Goal: Task Accomplishment & Management: Manage account settings

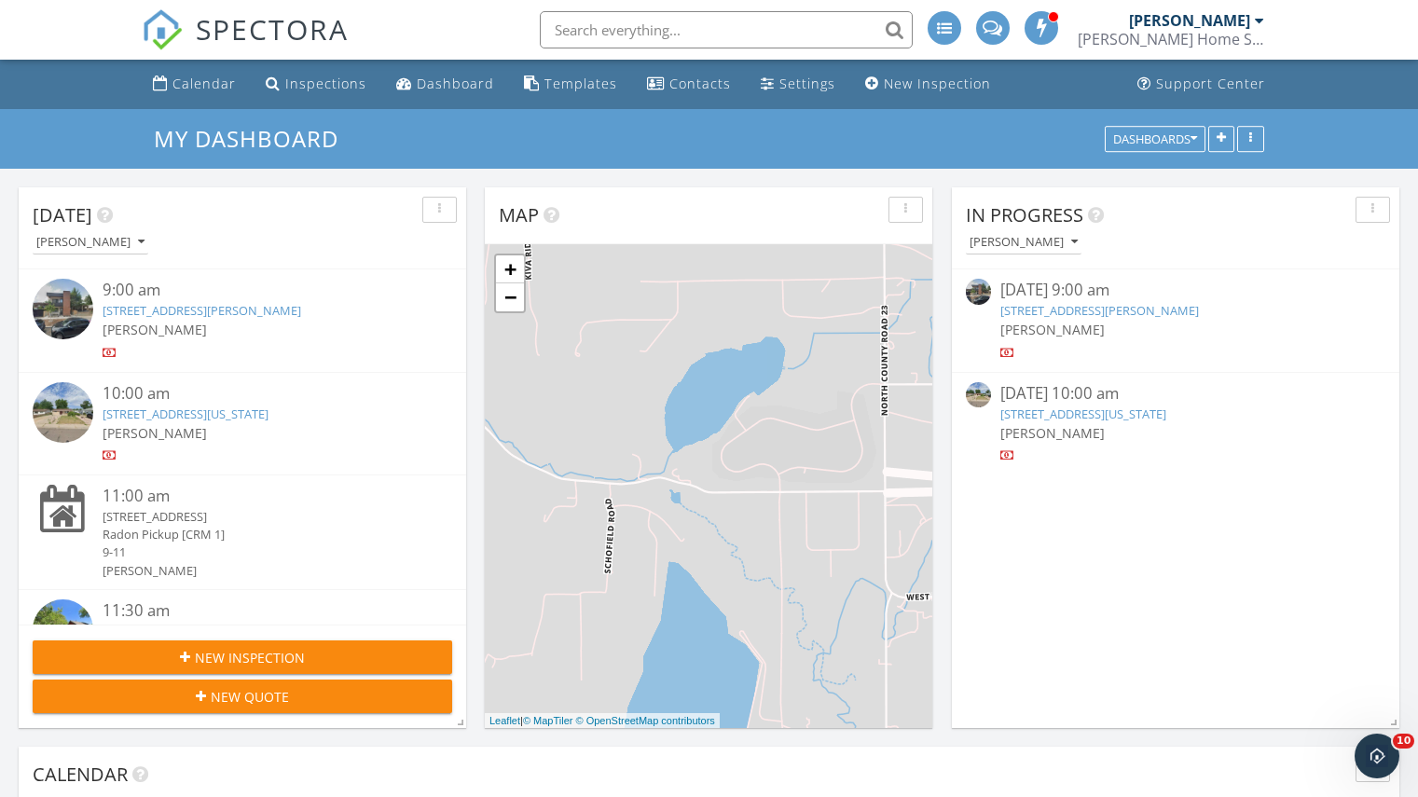
click at [165, 317] on link "4025 Jason St 101, Denver, CO 80211" at bounding box center [202, 310] width 199 height 17
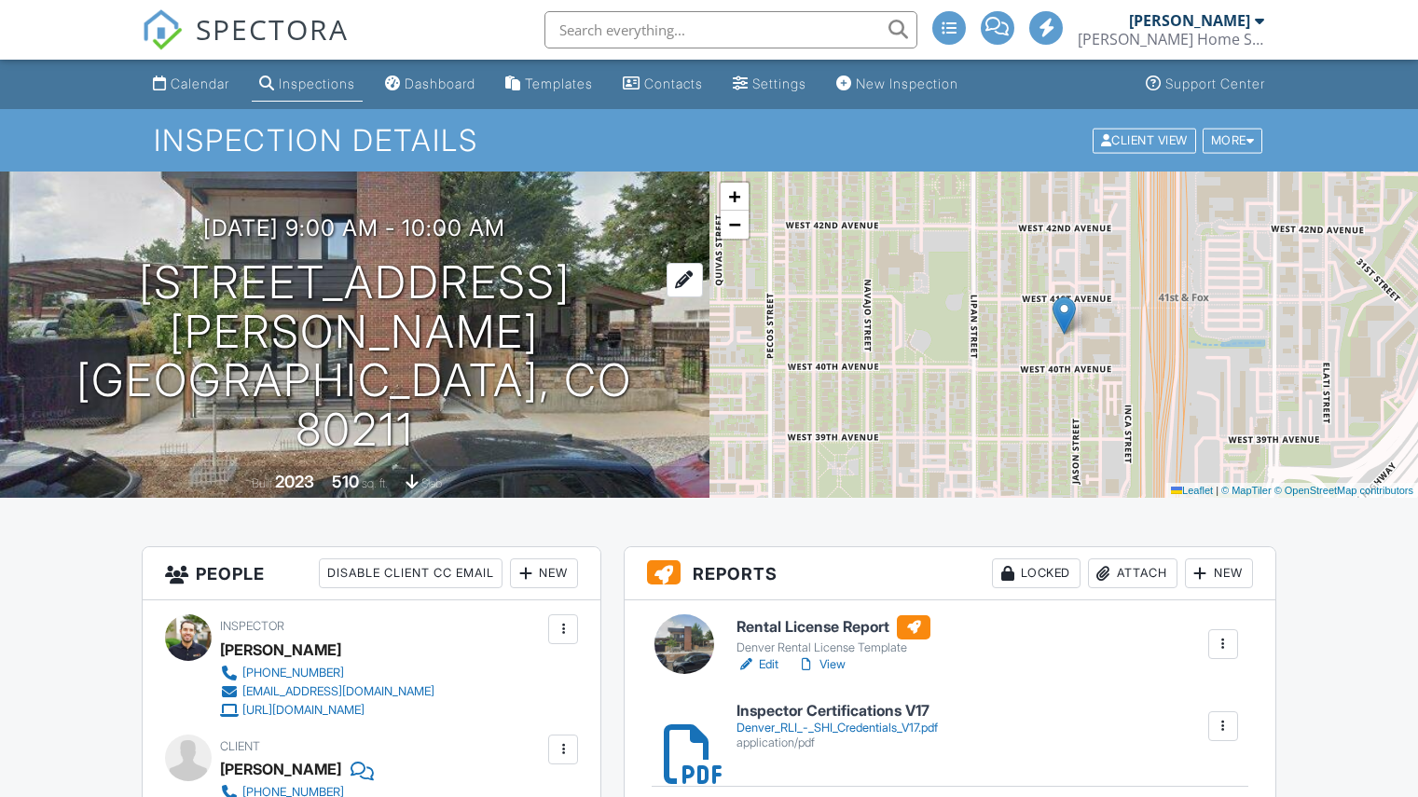
click at [212, 347] on h1 "[STREET_ADDRESS][PERSON_NAME] [GEOGRAPHIC_DATA], CO 80211" at bounding box center [355, 356] width 650 height 197
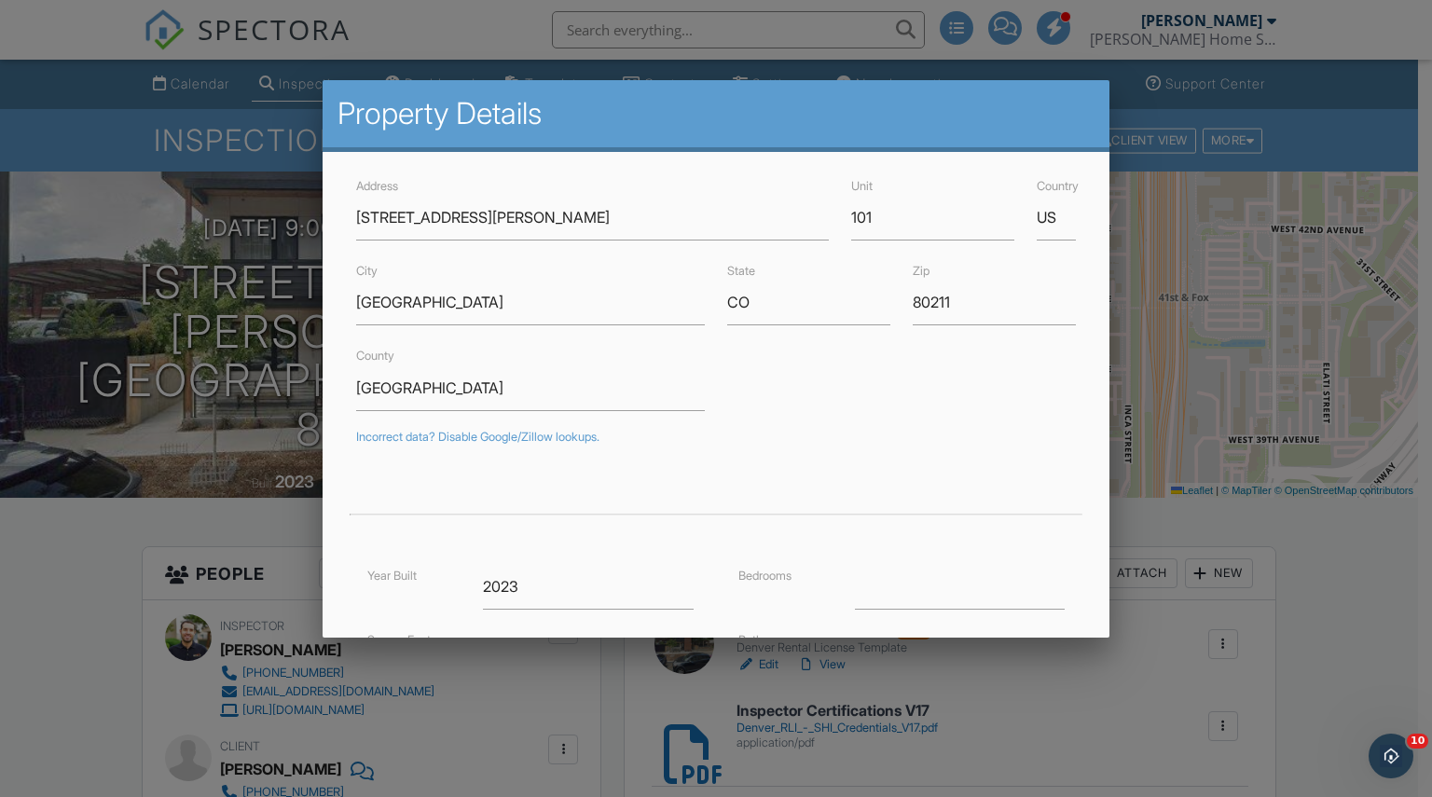
click at [38, 655] on div at bounding box center [716, 405] width 1432 height 996
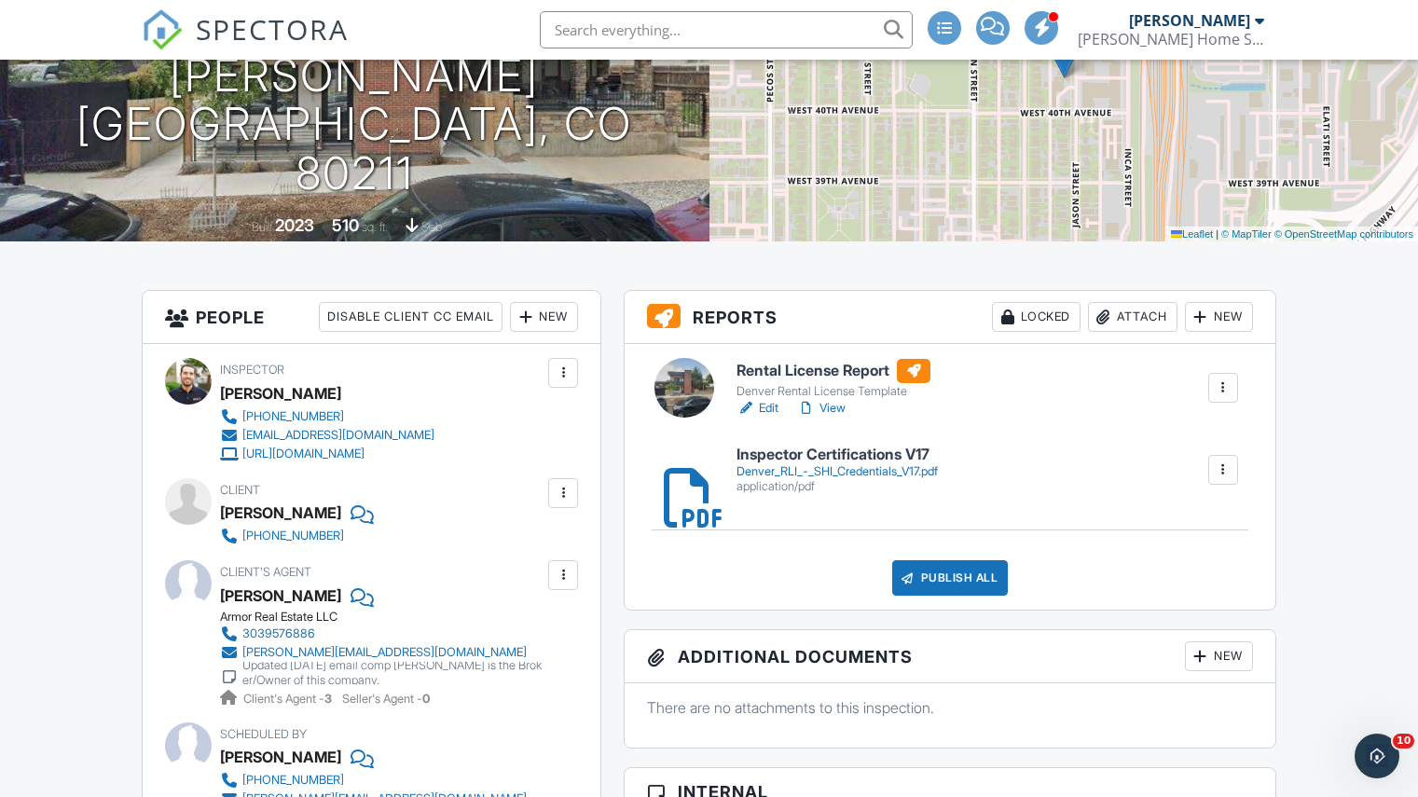
scroll to position [257, 0]
click at [282, 506] on div "Derek Minini" at bounding box center [280, 512] width 121 height 28
copy div "Derek Minini"
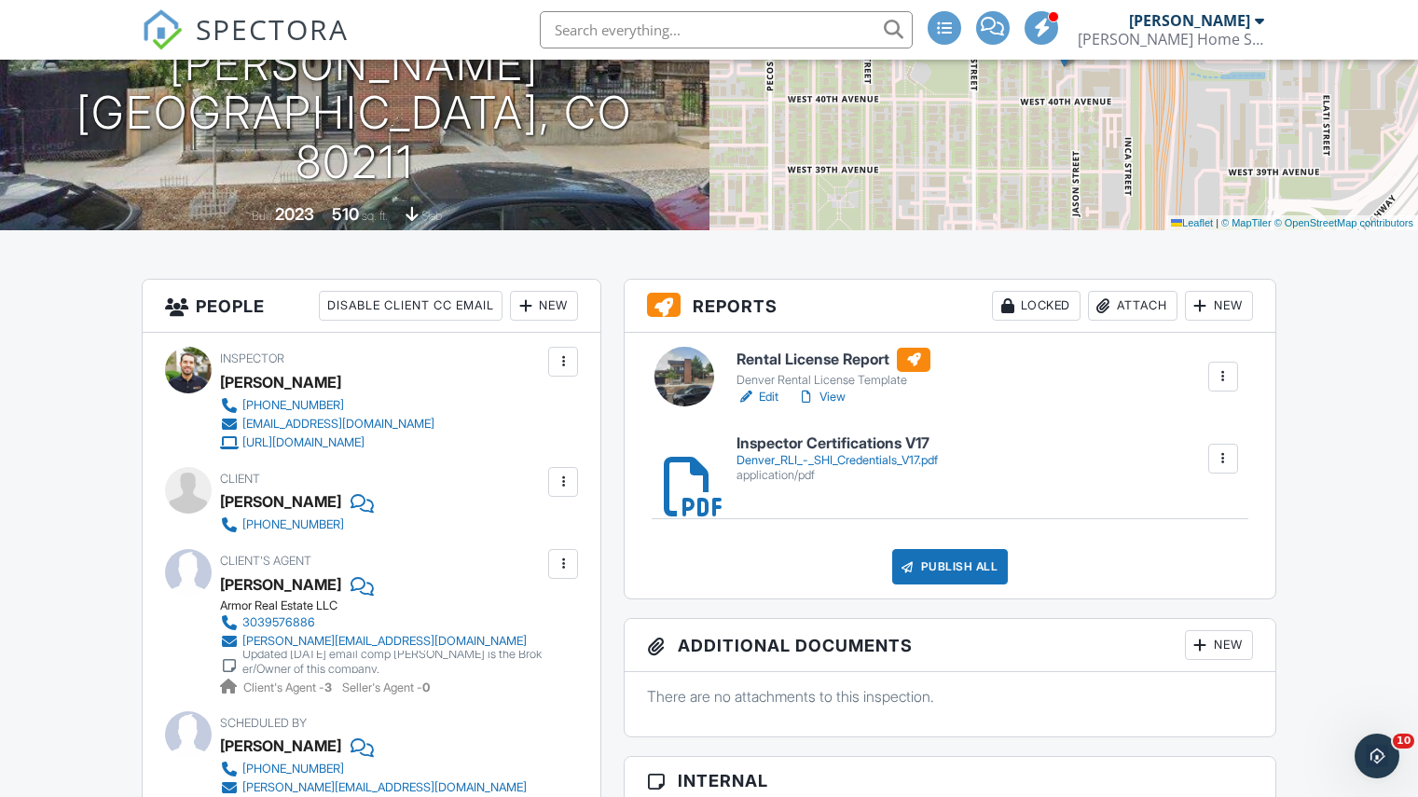
scroll to position [353, 0]
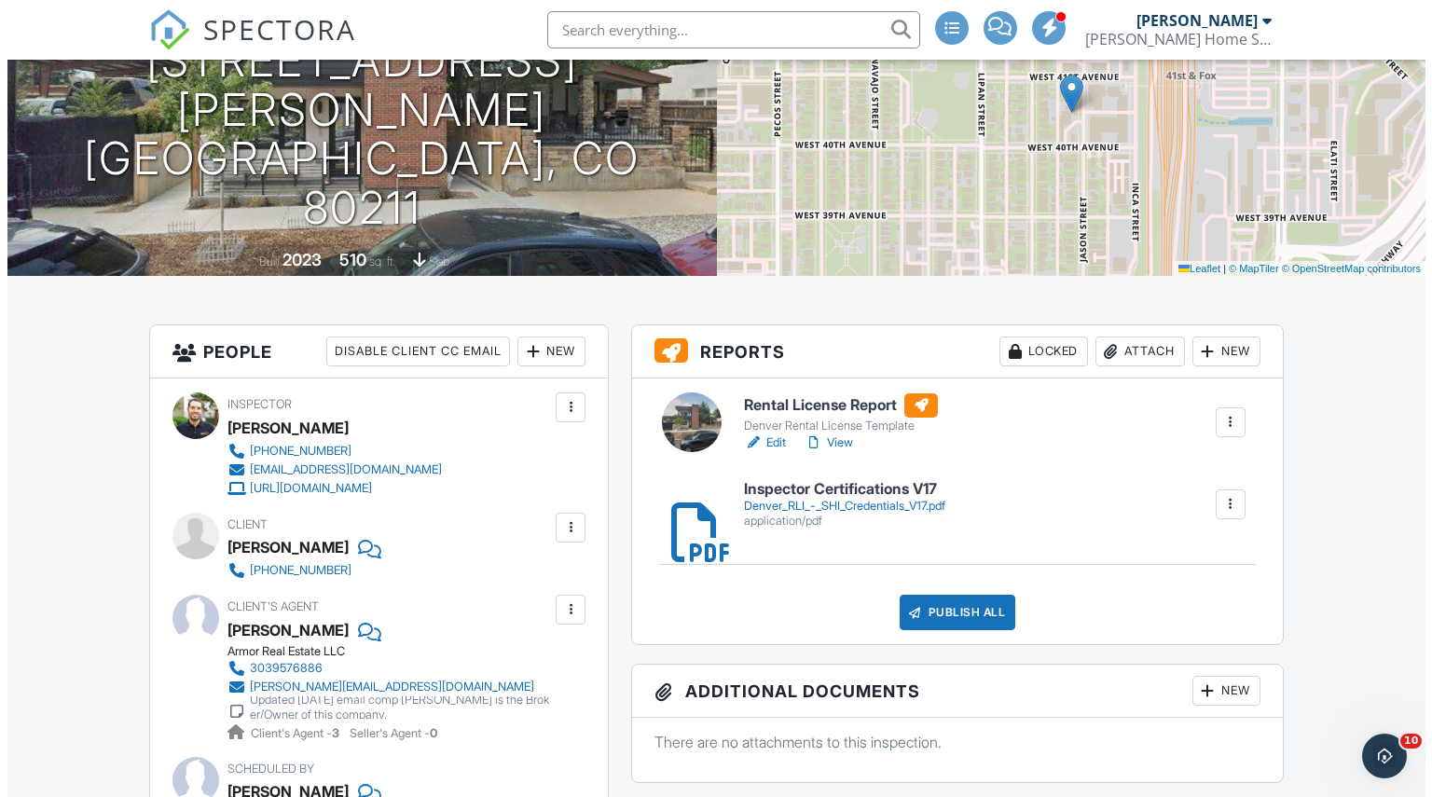
scroll to position [223, 0]
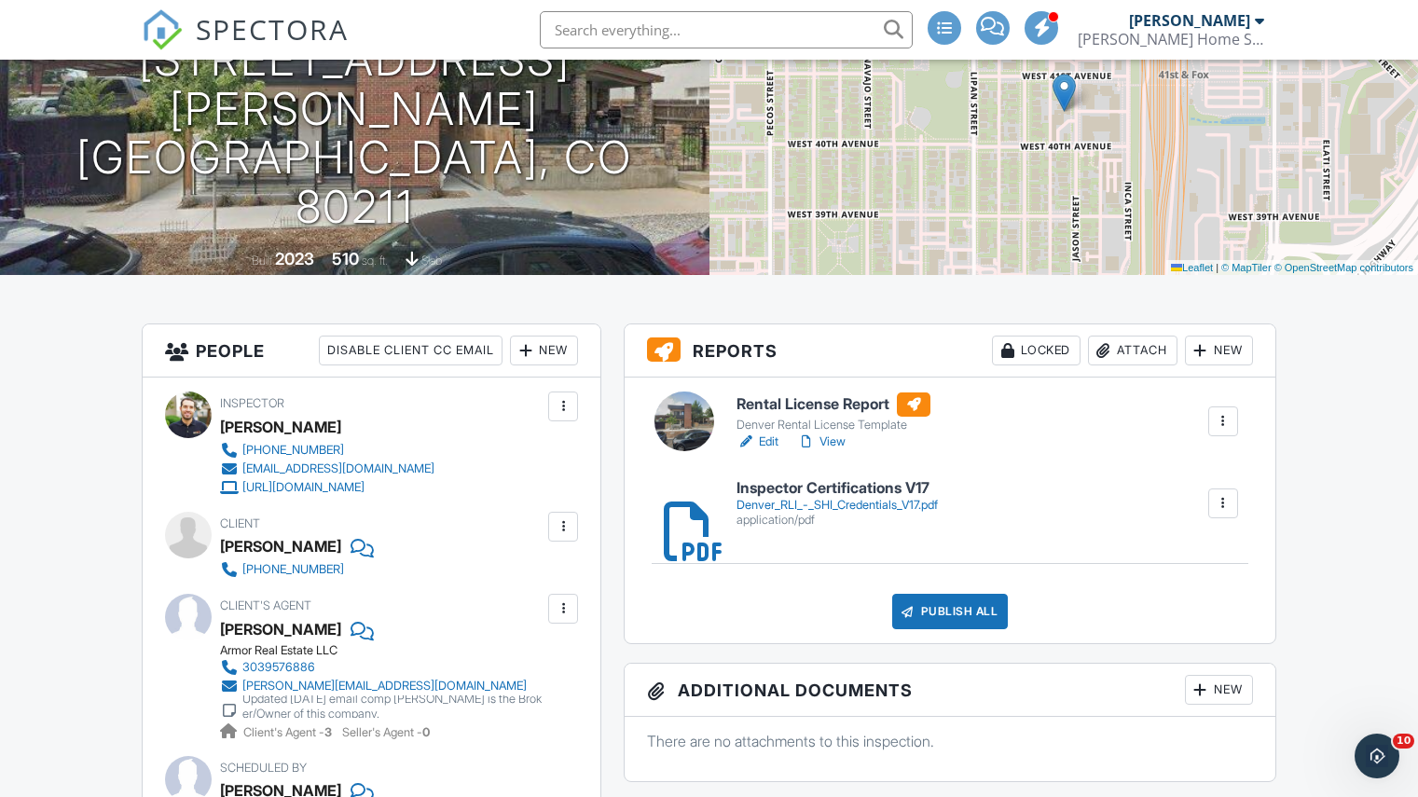
click at [1122, 357] on div "Attach" at bounding box center [1132, 351] width 89 height 30
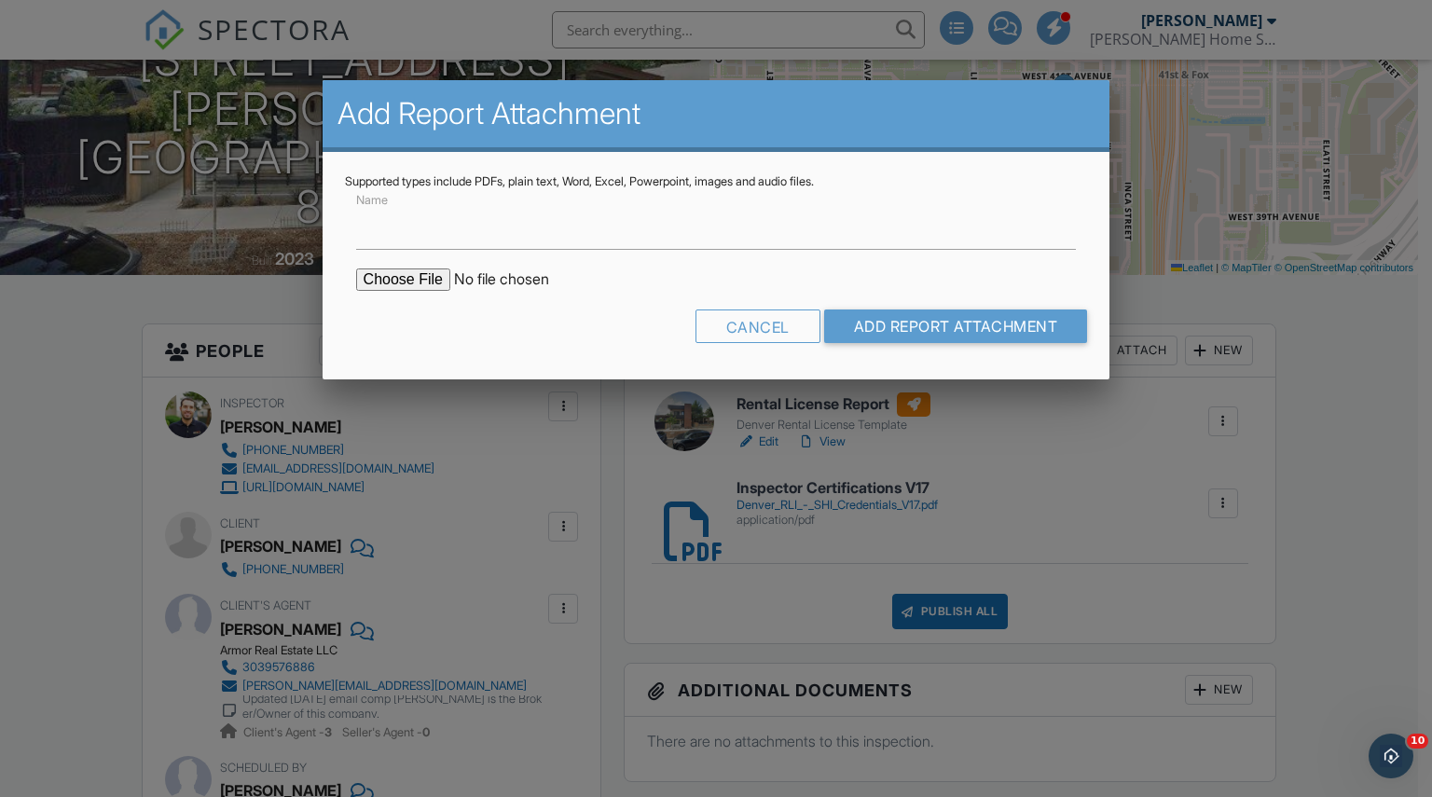
click at [410, 276] on input "file" at bounding box center [514, 279] width 317 height 22
type input "C:\fakepath\4025 Jason St 101_COMPLIANT.pdf"
click at [521, 227] on input "Name" at bounding box center [716, 227] width 721 height 46
type input "Rental License Form_NON COMPLIANT"
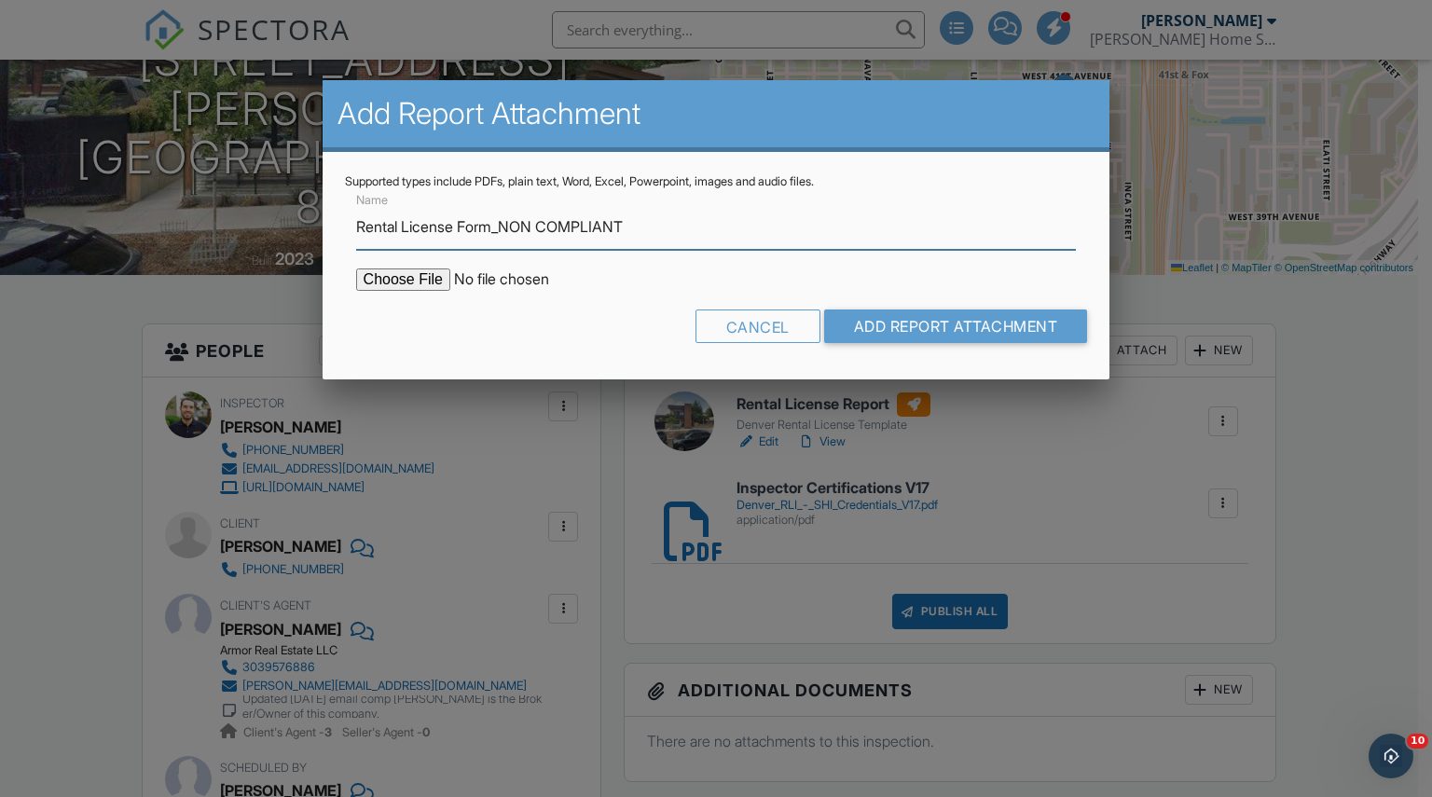
click at [608, 232] on input "Rental License Form_NON COMPLIANT" at bounding box center [716, 227] width 721 height 46
click at [608, 232] on input "Name" at bounding box center [716, 227] width 721 height 46
type input "Rental License Form_COMPLIANT"
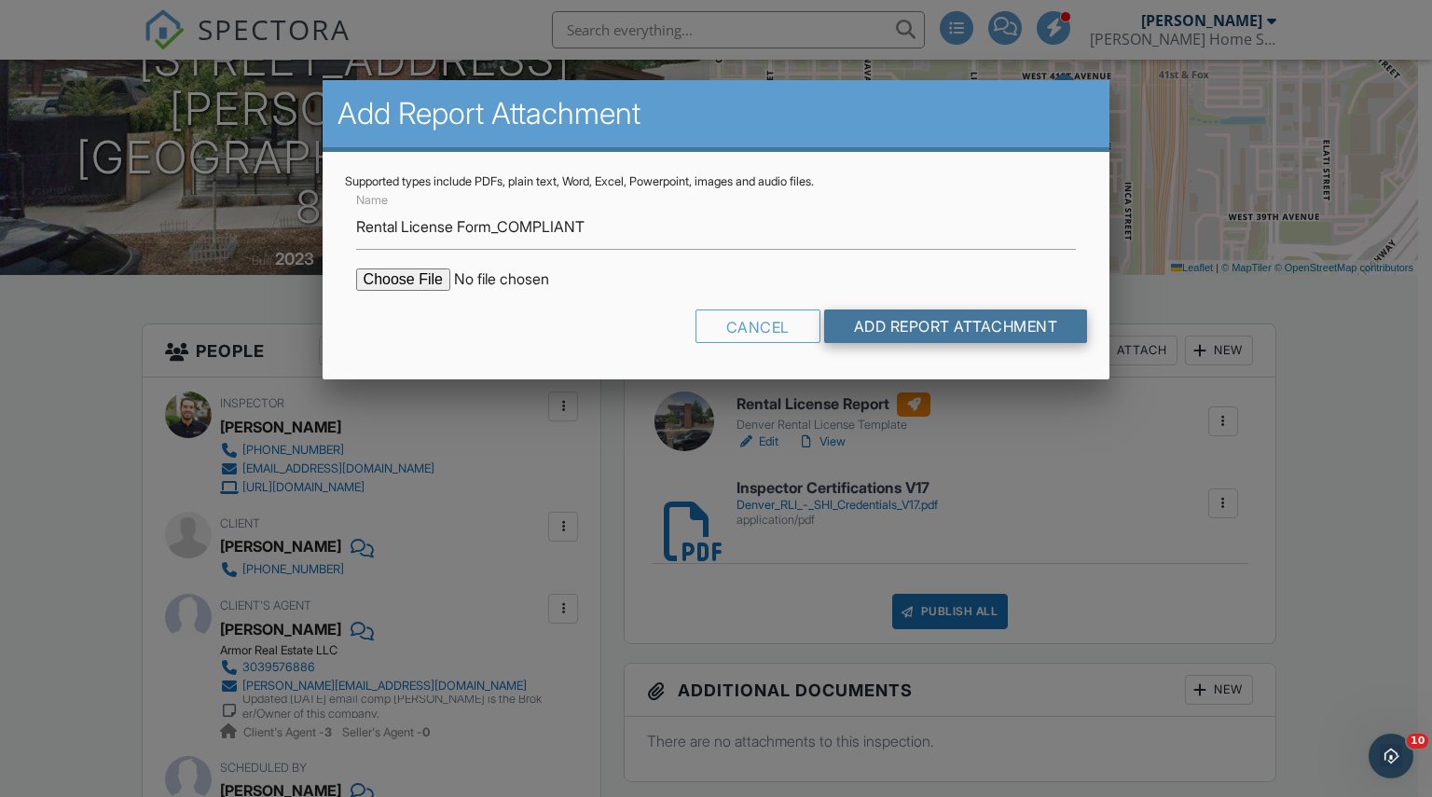
click at [874, 324] on input "Add Report Attachment" at bounding box center [956, 326] width 264 height 34
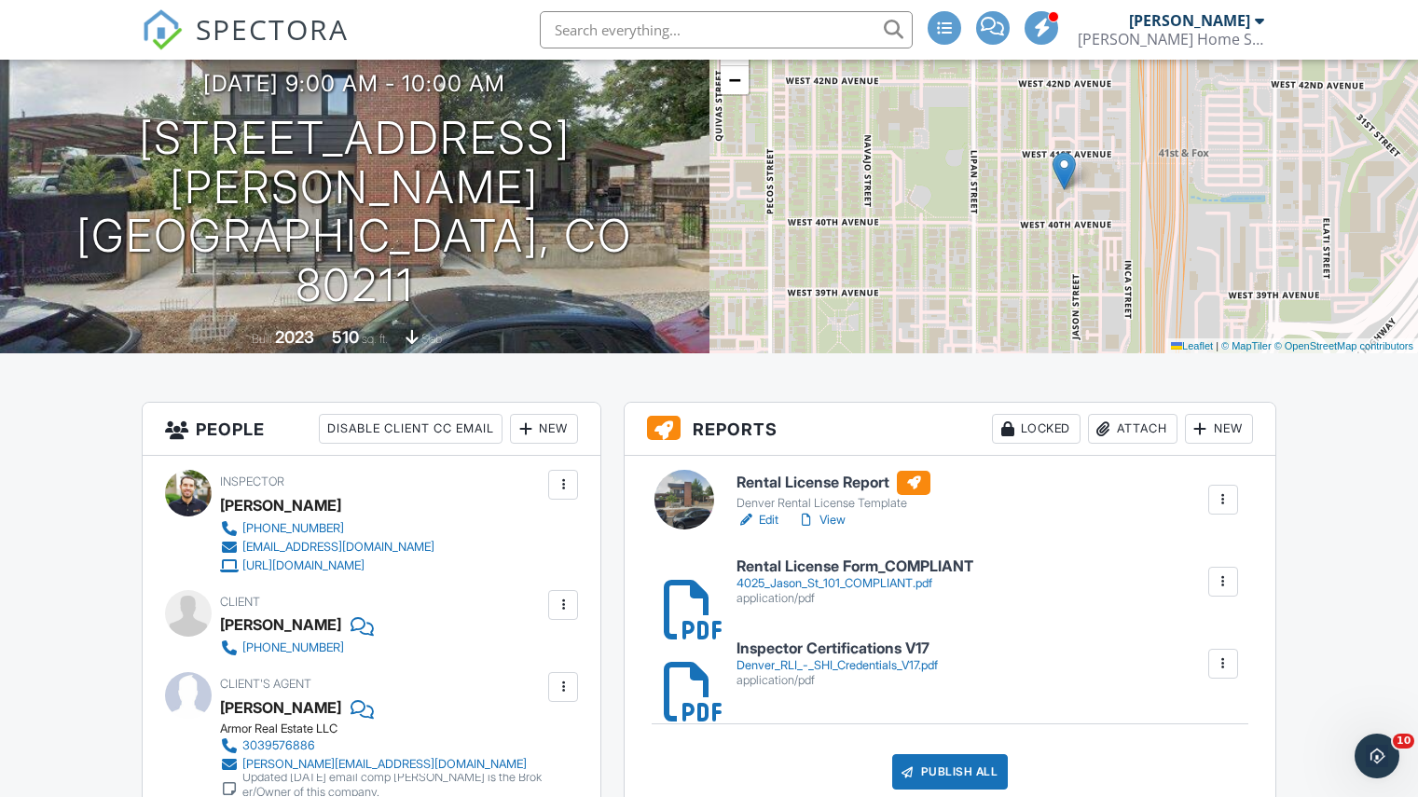
scroll to position [207, 0]
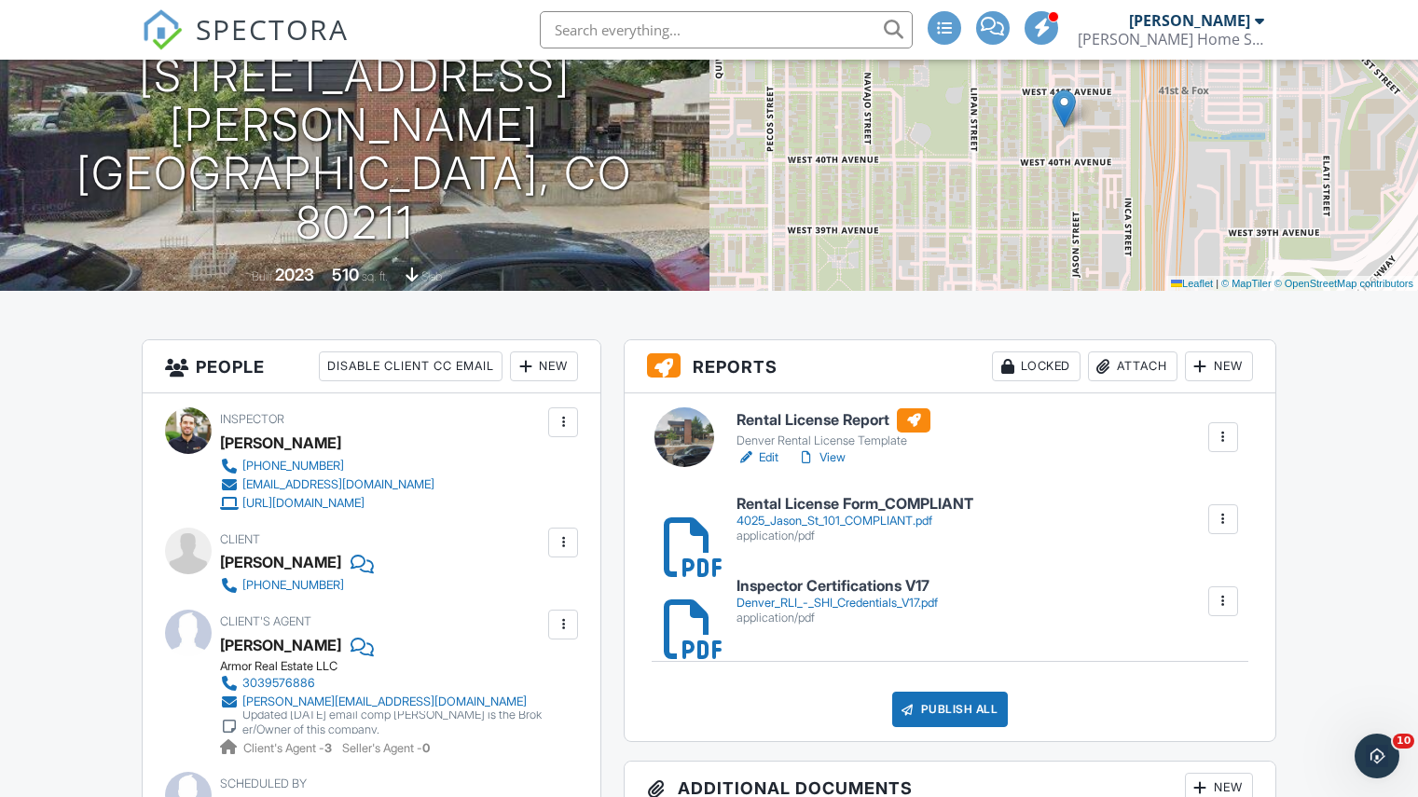
click at [820, 417] on h6 "Rental License Report" at bounding box center [833, 420] width 194 height 24
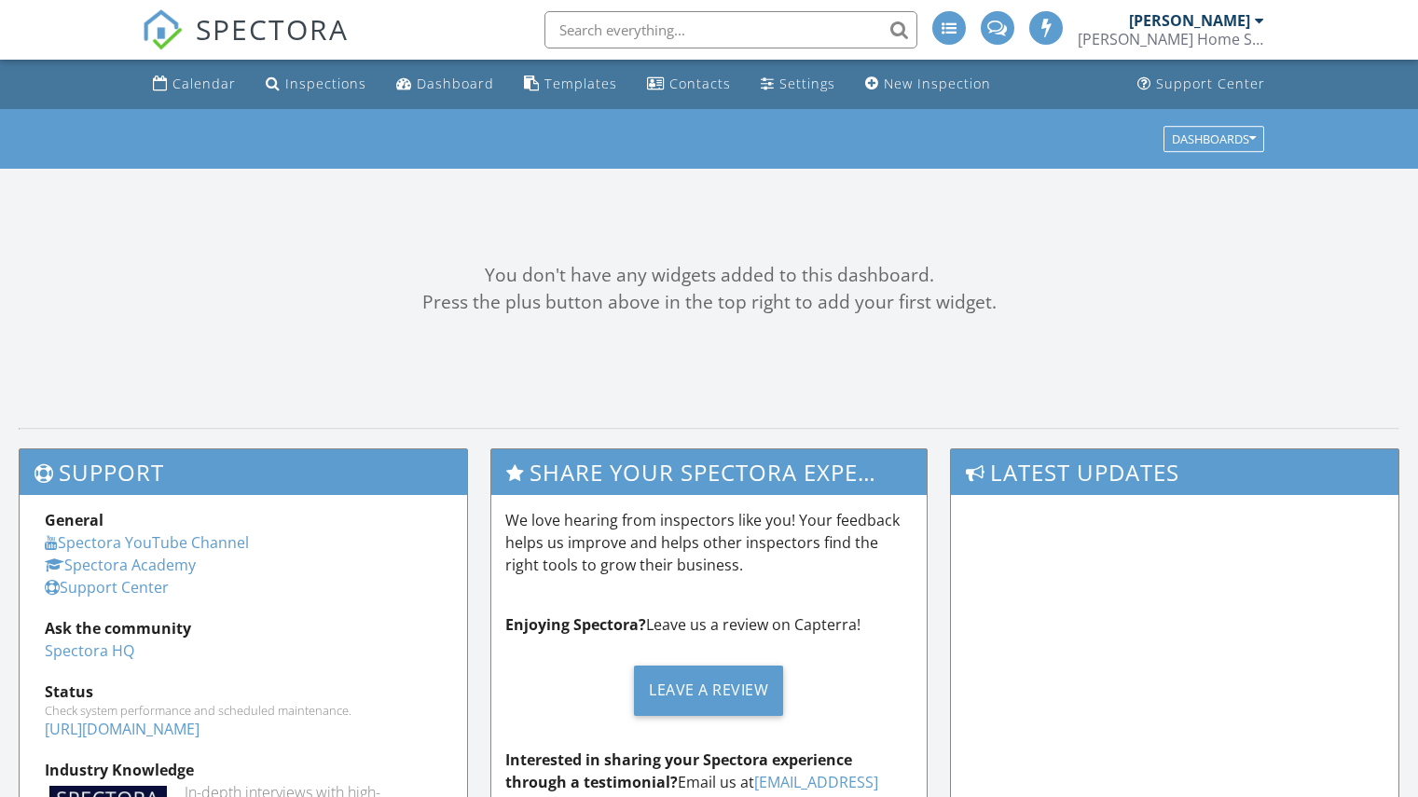
click at [351, 254] on div "You don't have any widgets added to this dashboard. Press the plus button above…" at bounding box center [709, 289] width 1418 height 240
